Goal: Browse casually

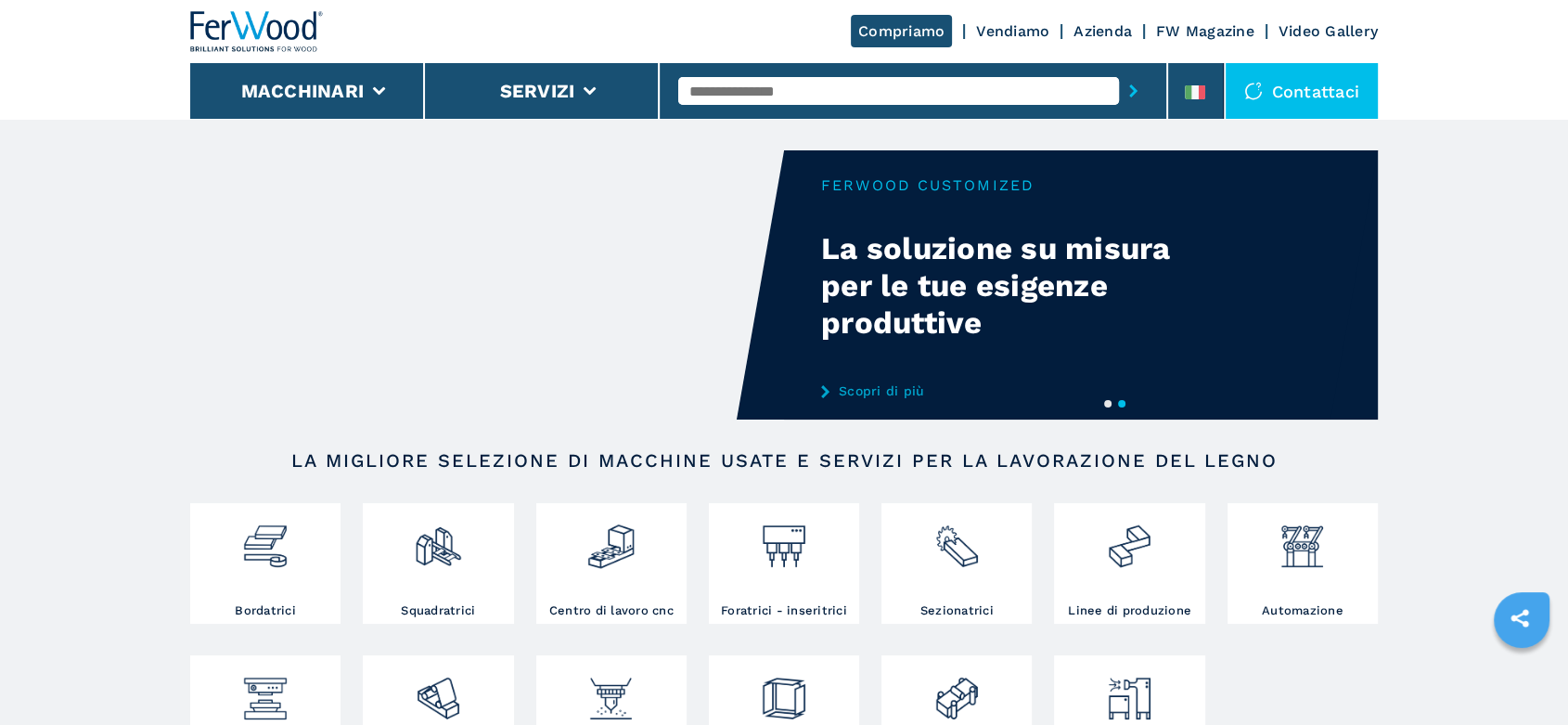
click at [1112, 401] on button "1" at bounding box center [1108, 404] width 8 height 8
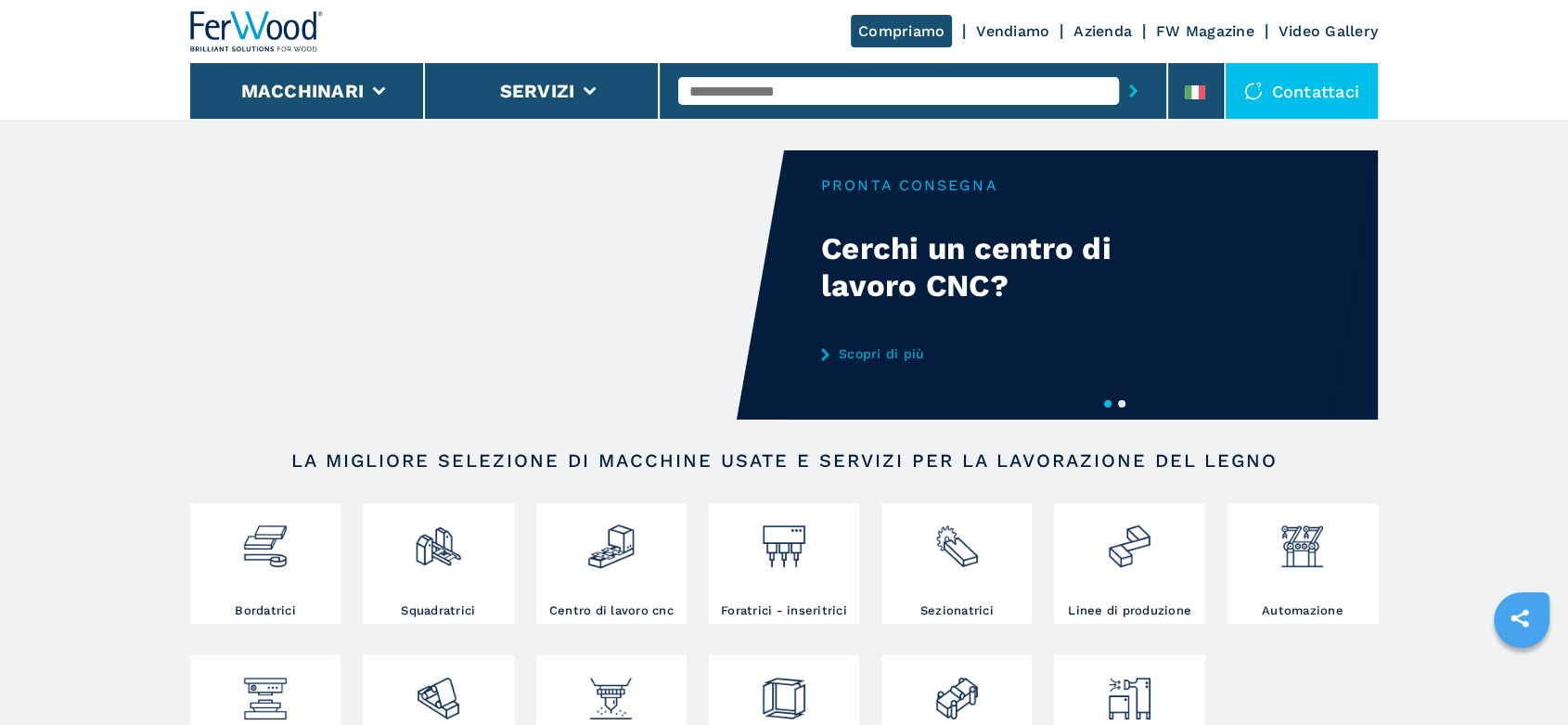
click at [1112, 401] on button "1" at bounding box center [1108, 404] width 8 height 8
click at [1105, 400] on button "1" at bounding box center [1108, 404] width 8 height 8
click at [1123, 400] on button "2" at bounding box center [1122, 404] width 8 height 8
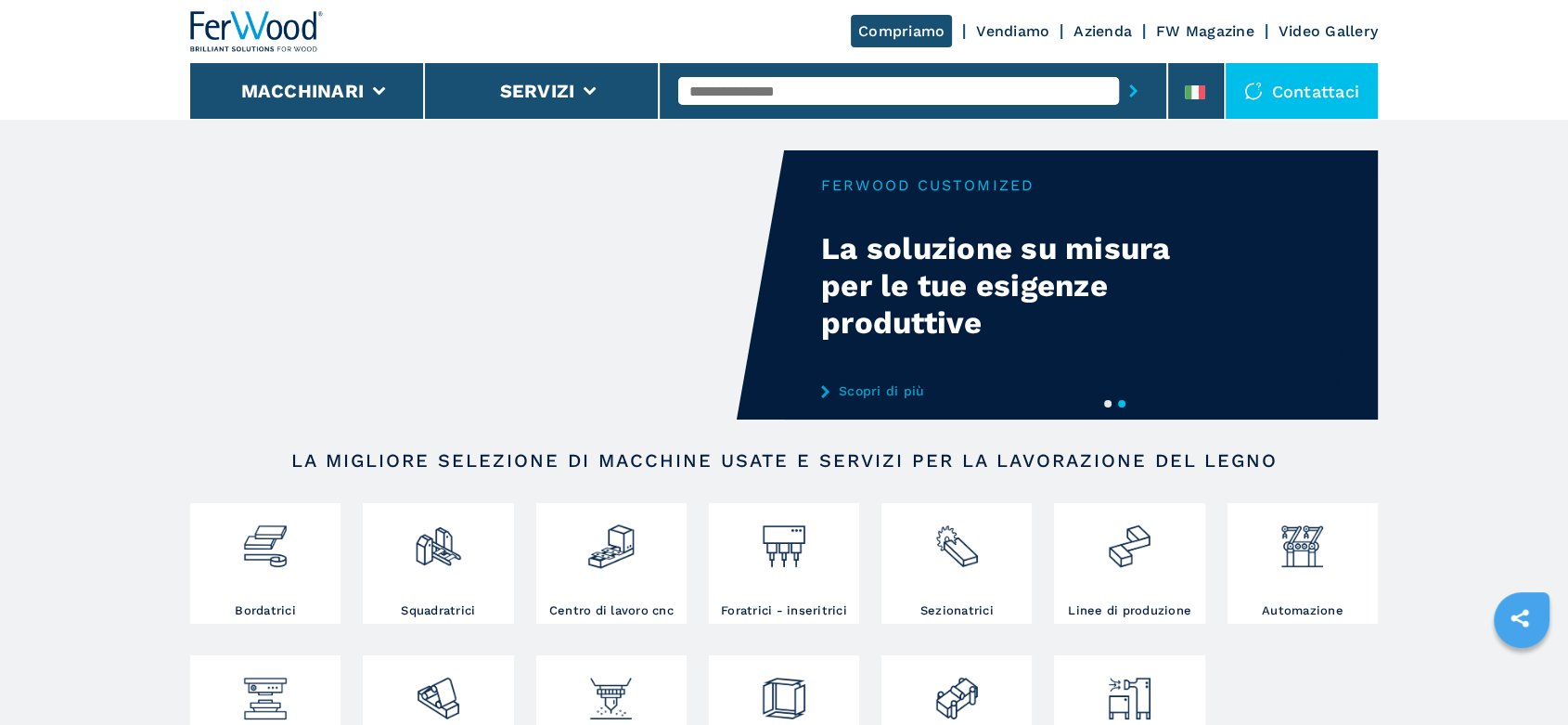
click at [1123, 400] on button "2" at bounding box center [1122, 404] width 8 height 8
click at [1104, 400] on button "1" at bounding box center [1108, 404] width 8 height 8
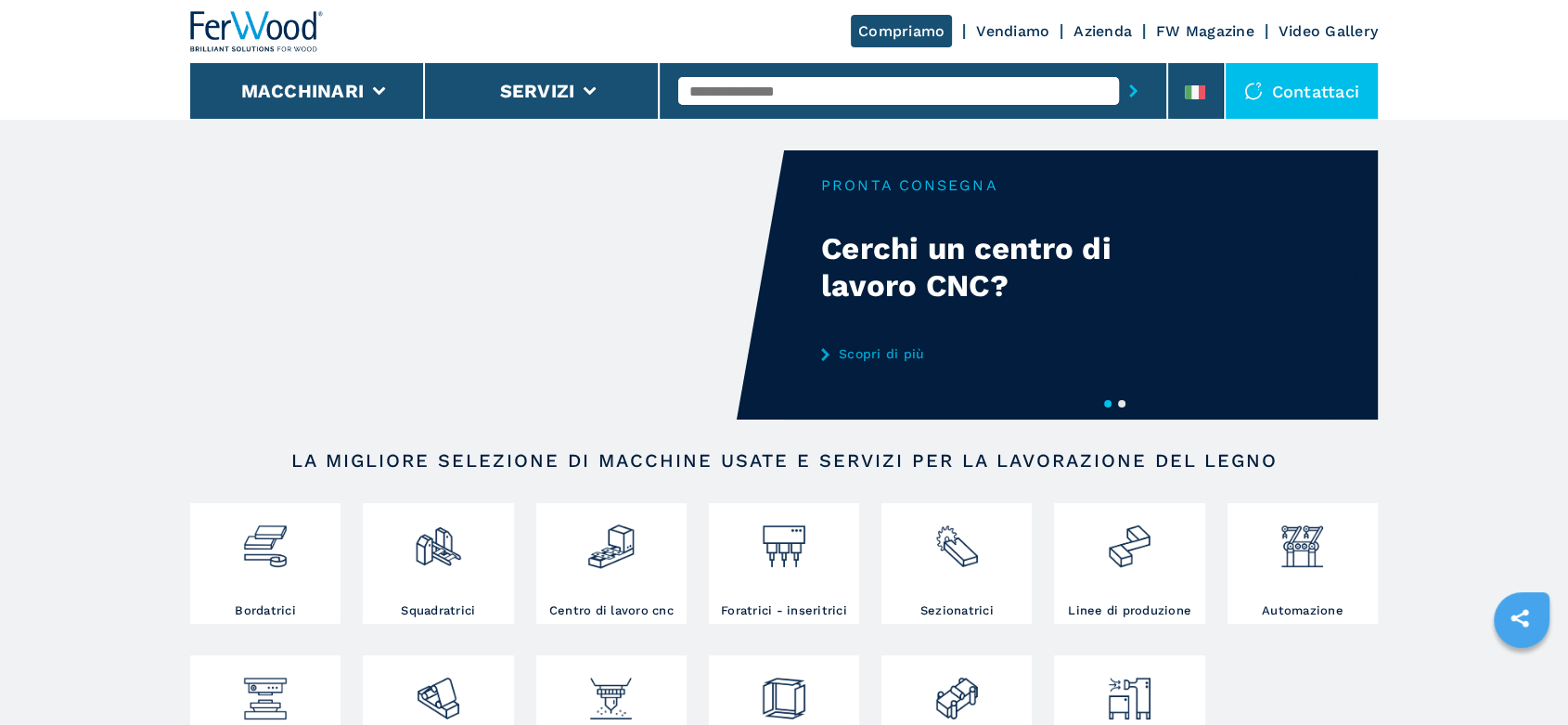
click at [1104, 400] on button "1" at bounding box center [1108, 404] width 8 height 8
click at [1125, 404] on button "2" at bounding box center [1122, 404] width 8 height 8
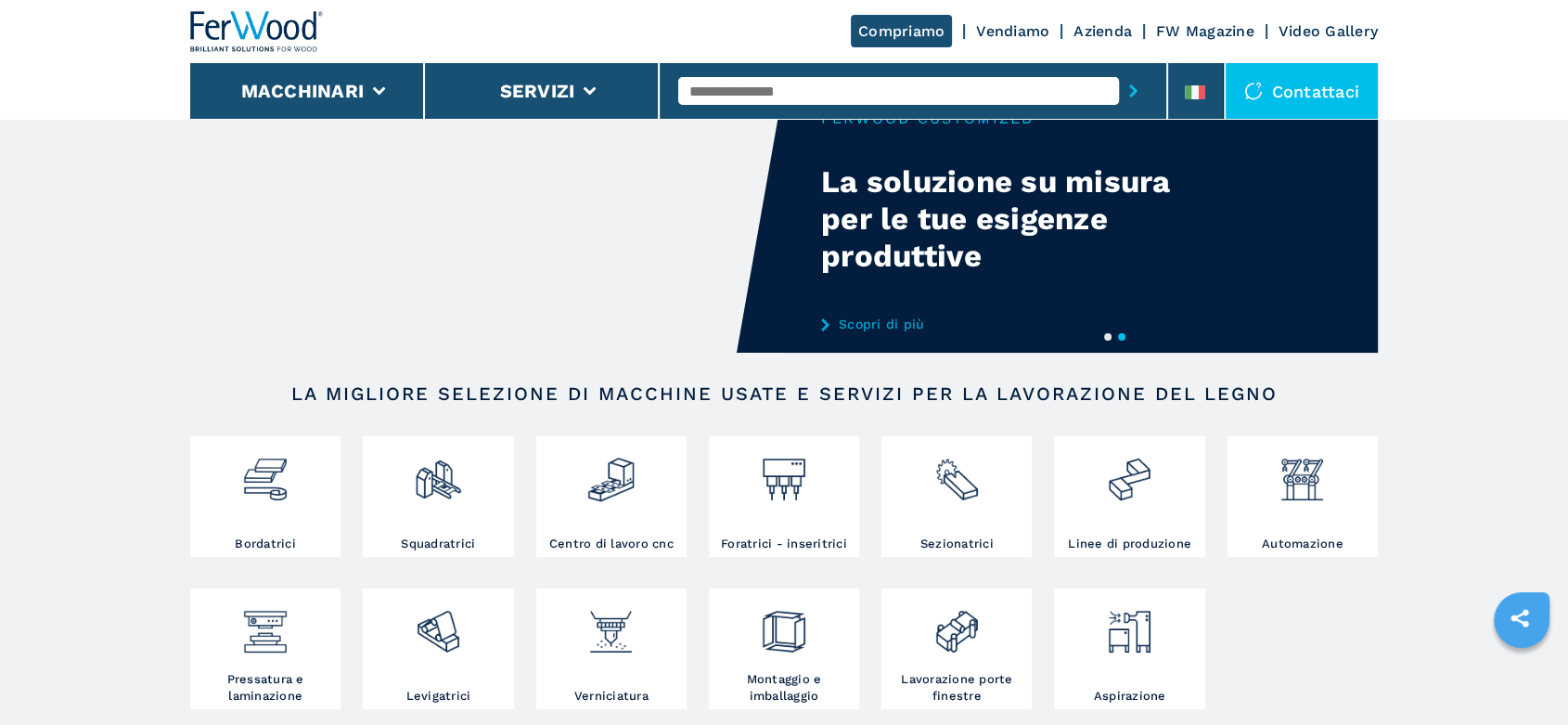
scroll to position [103, 0]
